Goal: Task Accomplishment & Management: Manage account settings

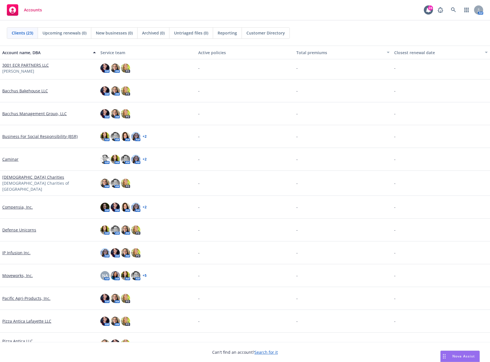
scroll to position [29, 0]
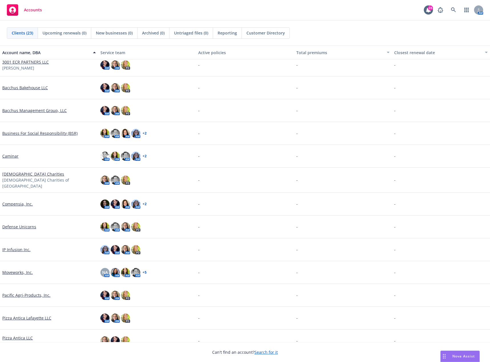
click at [22, 225] on link "Defense Unicorns" at bounding box center [19, 227] width 34 height 6
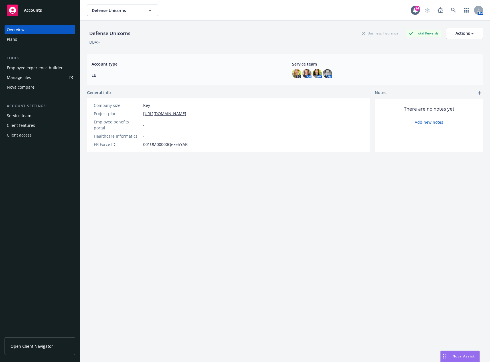
click at [22, 78] on div "Manage files" at bounding box center [19, 77] width 24 height 9
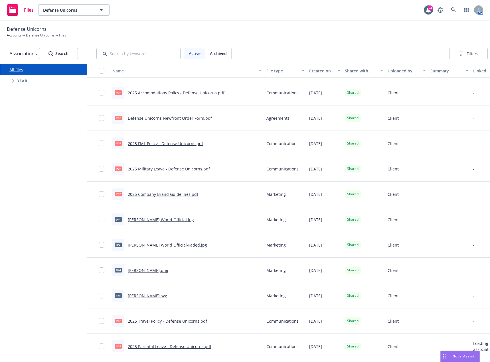
scroll to position [75, 0]
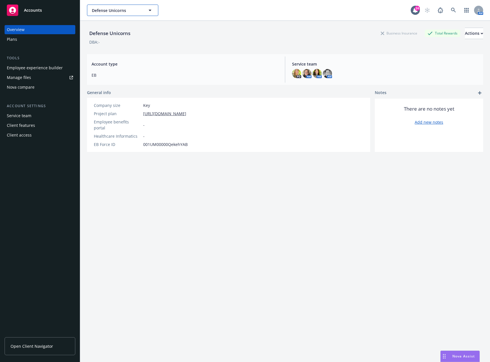
click at [126, 13] on span "Defense Unicorns" at bounding box center [116, 10] width 49 height 6
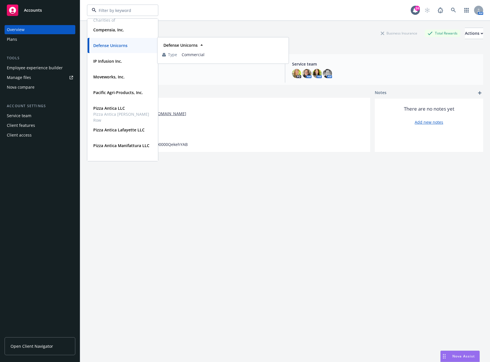
scroll to position [143, 0]
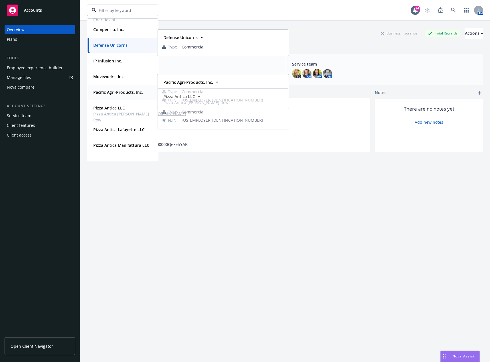
click at [117, 94] on strong "Pacific Agri-Products, Inc." at bounding box center [118, 92] width 50 height 5
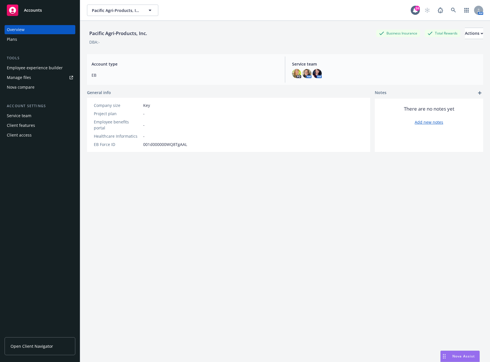
click at [14, 40] on div "Plans" at bounding box center [12, 39] width 10 height 9
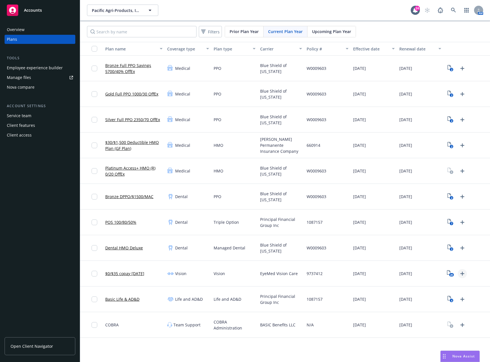
click at [461, 273] on icon "Upload Plan Documents" at bounding box center [462, 274] width 7 height 7
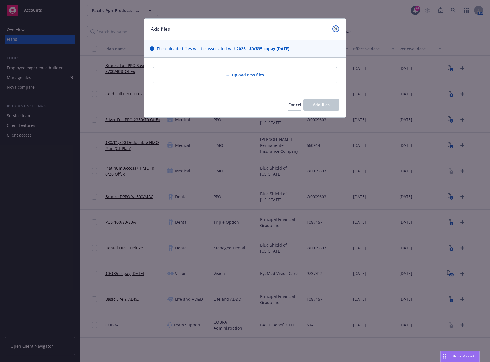
click at [335, 31] on link "close" at bounding box center [335, 28] width 7 height 7
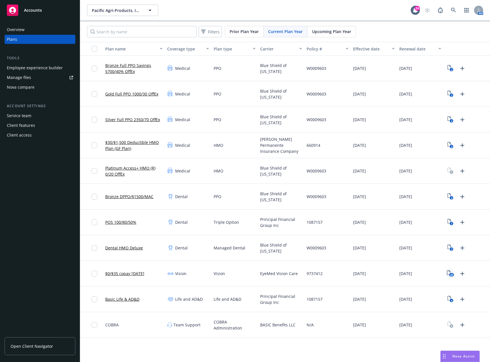
click at [450, 274] on rect "View Plan Documents" at bounding box center [451, 275] width 5 height 4
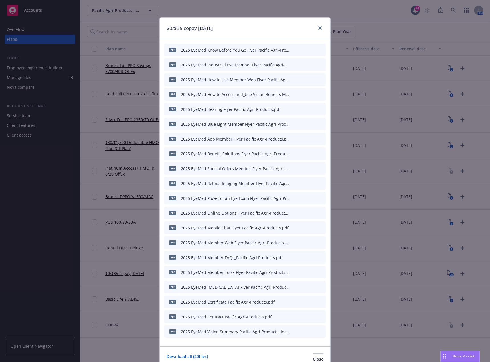
scroll to position [1, 0]
click at [318, 29] on icon "close" at bounding box center [319, 28] width 3 height 3
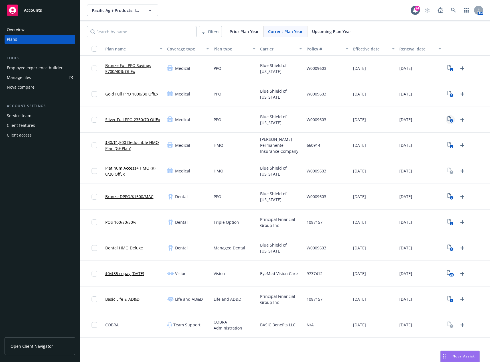
click at [451, 120] on rect "View Plan Documents" at bounding box center [452, 121] width 4 height 4
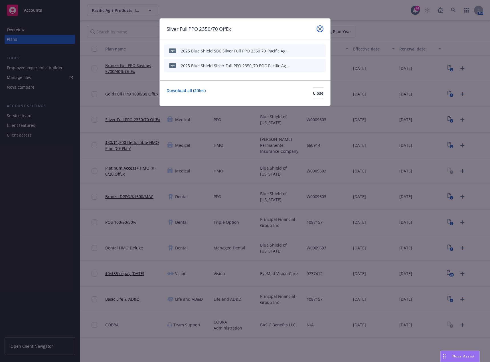
click at [318, 29] on icon "close" at bounding box center [319, 28] width 3 height 3
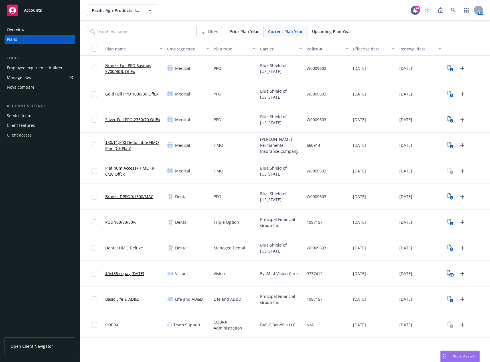
click at [37, 349] on span "Open Client Navigator" at bounding box center [32, 347] width 43 height 6
